Goal: Task Accomplishment & Management: Manage account settings

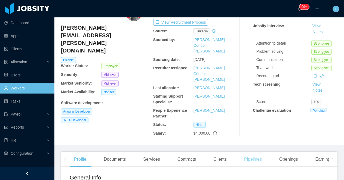
scroll to position [33, 0]
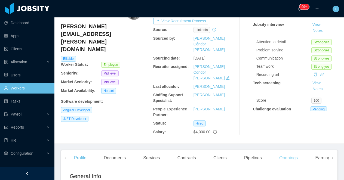
click at [288, 151] on div "Openings" at bounding box center [289, 158] width 28 height 15
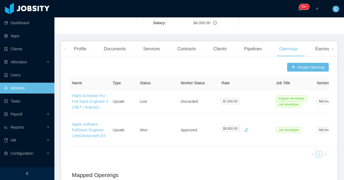
scroll to position [166, 0]
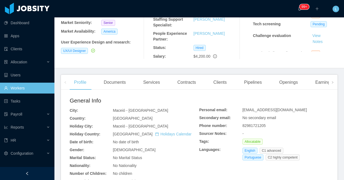
scroll to position [112, 0]
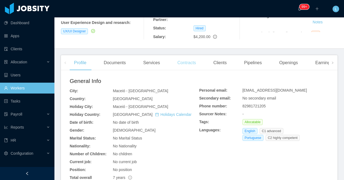
click at [186, 61] on div "Contracts" at bounding box center [186, 62] width 27 height 15
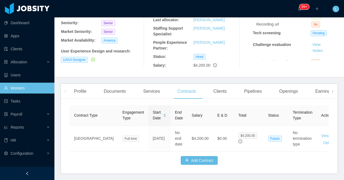
scroll to position [103, 0]
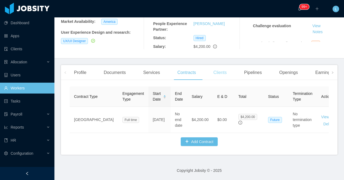
click at [223, 74] on div "Clients" at bounding box center [220, 72] width 22 height 15
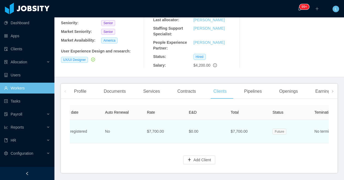
scroll to position [0, 285]
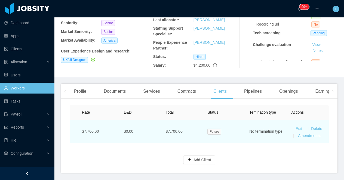
click at [301, 129] on link "Edit" at bounding box center [299, 129] width 7 height 4
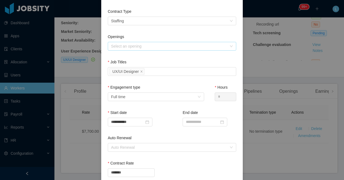
scroll to position [113, 0]
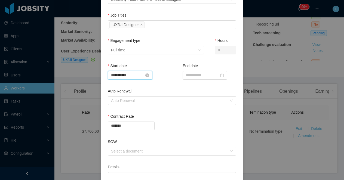
click at [124, 74] on input "**********" at bounding box center [130, 75] width 45 height 9
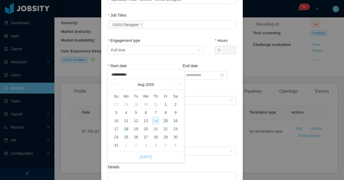
click at [127, 130] on div "18" at bounding box center [126, 129] width 7 height 7
type input "**********"
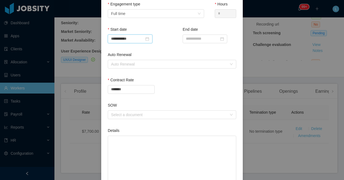
scroll to position [190, 0]
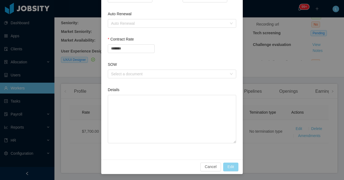
click at [229, 168] on button "Edit" at bounding box center [230, 167] width 15 height 9
type input "**********"
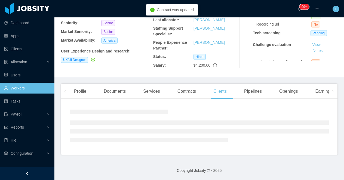
scroll to position [163, 0]
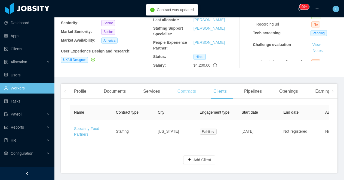
click at [195, 93] on div "Contracts" at bounding box center [186, 91] width 27 height 15
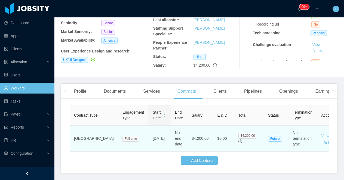
click at [321, 136] on link "View" at bounding box center [325, 136] width 8 height 4
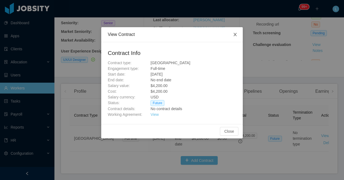
click at [239, 36] on span "Close" at bounding box center [235, 34] width 15 height 15
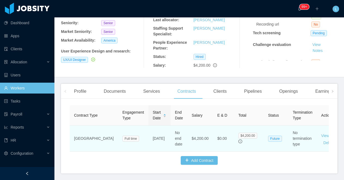
click at [336, 134] on link "Edit" at bounding box center [339, 136] width 7 height 4
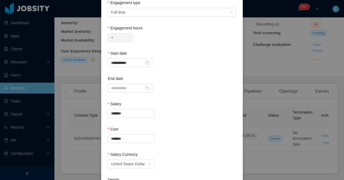
scroll to position [74, 0]
click at [122, 64] on input "**********" at bounding box center [130, 62] width 45 height 9
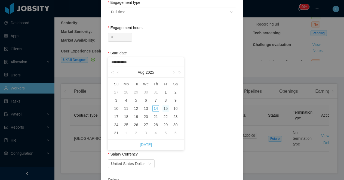
click at [166, 109] on div "15" at bounding box center [166, 108] width 7 height 7
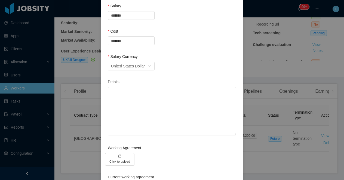
scroll to position [205, 0]
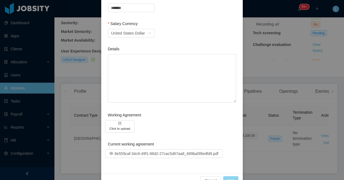
click at [230, 177] on button "Edit" at bounding box center [230, 180] width 15 height 9
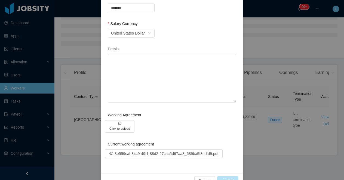
scroll to position [84, 0]
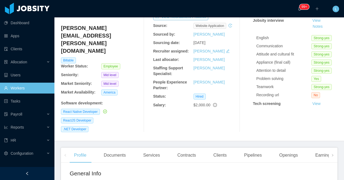
scroll to position [53, 0]
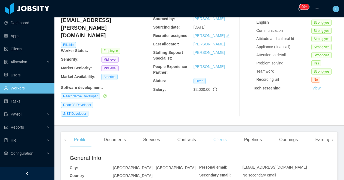
click at [229, 132] on div "Clients" at bounding box center [220, 139] width 22 height 15
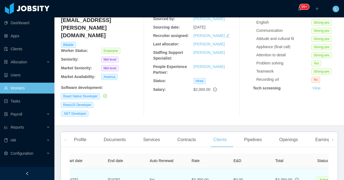
scroll to position [0, 175]
